Goal: Navigation & Orientation: Find specific page/section

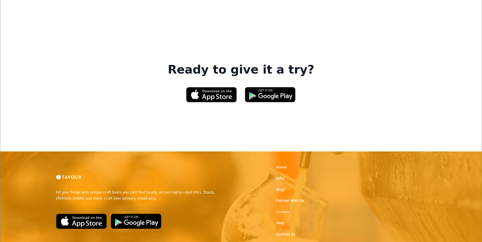
scroll to position [766, 0]
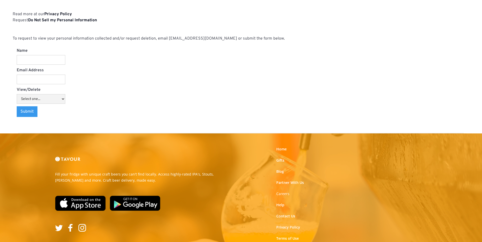
scroll to position [528, 0]
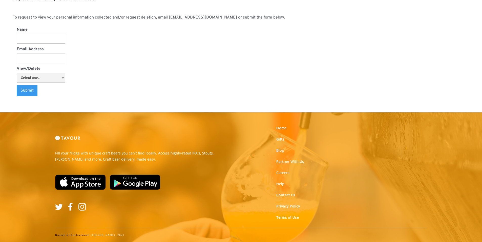
click at [285, 160] on link "Partner With Us" at bounding box center [291, 161] width 28 height 5
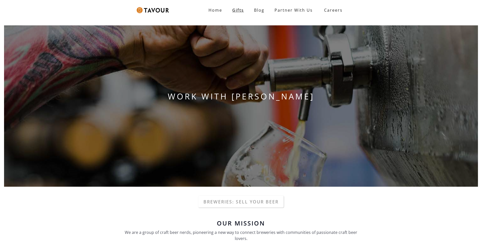
click at [236, 10] on link "Gifts" at bounding box center [238, 10] width 22 height 10
